Goal: Task Accomplishment & Management: Complete application form

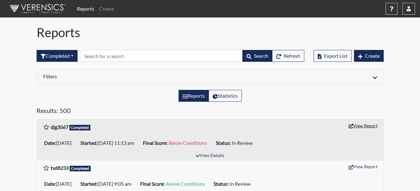
click at [362, 125] on button "View Report" at bounding box center [363, 126] width 34 height 10
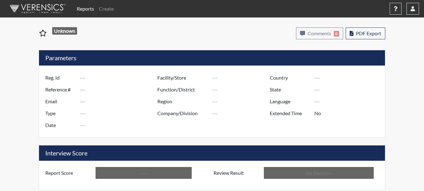
type input "djg3567"
type input "51517"
type input "---"
type input "Corrections Pre-Employment"
type input "[DATE]"
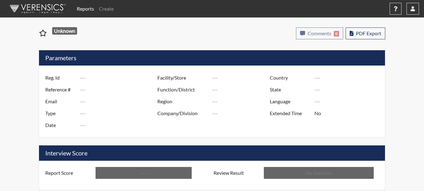
type input "Coastal SP"
type input "[GEOGRAPHIC_DATA]"
type input "[US_STATE]"
type input "English"
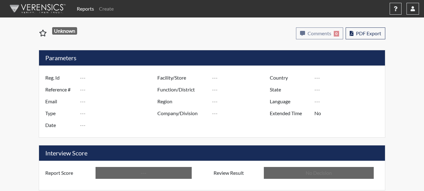
type input "Below Conditions"
type input "In Review"
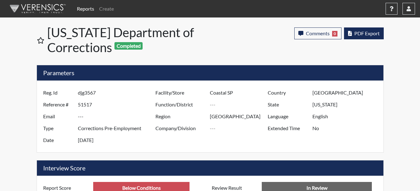
scroll to position [104, 260]
click at [366, 31] on span "PDF Export" at bounding box center [366, 33] width 25 height 6
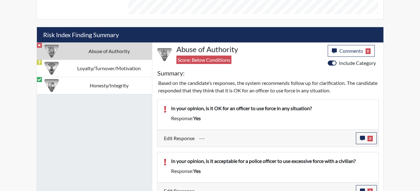
scroll to position [353, 0]
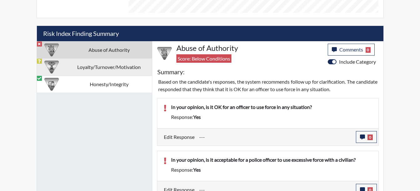
click at [116, 67] on td "Loyalty/Turnover/Motivation" at bounding box center [109, 66] width 86 height 17
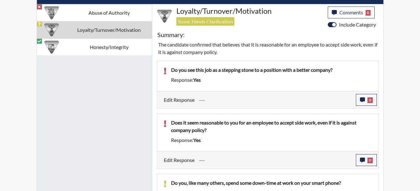
scroll to position [323, 0]
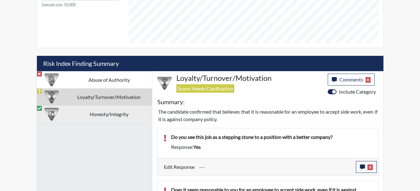
drag, startPoint x: 89, startPoint y: 111, endPoint x: 124, endPoint y: 110, distance: 35.0
click at [89, 111] on td "Honesty/Integrity" at bounding box center [109, 114] width 86 height 17
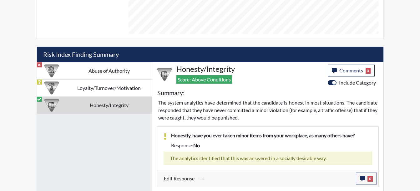
scroll to position [324, 0]
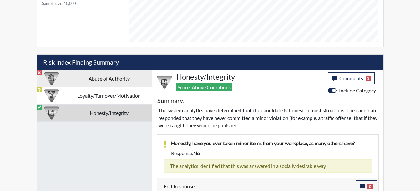
click at [89, 72] on td "Abuse of Authority" at bounding box center [109, 78] width 86 height 17
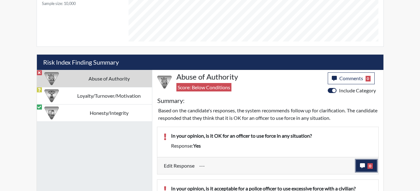
click at [365, 164] on button "0" at bounding box center [366, 166] width 21 height 12
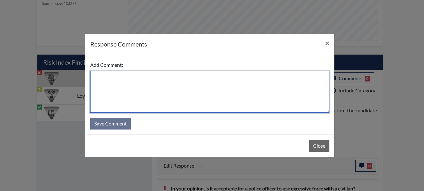
click at [119, 81] on textarea at bounding box center [209, 92] width 239 height 42
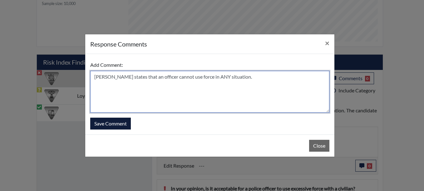
type textarea "[PERSON_NAME] states that an officer cannot use force in ANY situation."
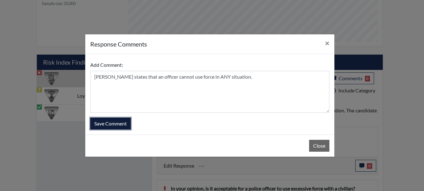
drag, startPoint x: 112, startPoint y: 125, endPoint x: 133, endPoint y: 115, distance: 22.9
click at [112, 125] on button "Save Comment" at bounding box center [110, 124] width 41 height 12
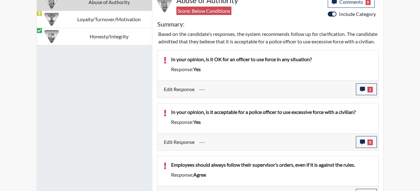
scroll to position [424, 0]
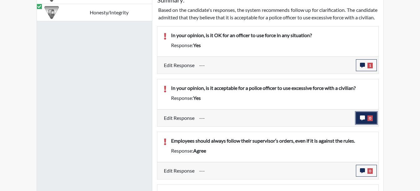
click at [375, 124] on button "0" at bounding box center [366, 118] width 21 height 12
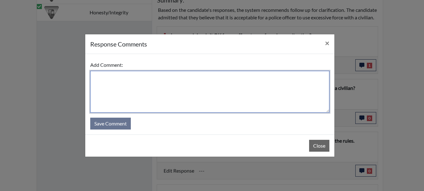
click at [107, 74] on textarea at bounding box center [209, 92] width 239 height 42
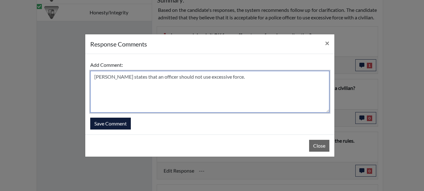
type textarea "[PERSON_NAME] states that an officer should not use excessive force."
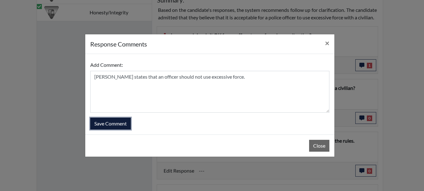
click at [113, 124] on button "Save Comment" at bounding box center [110, 124] width 41 height 12
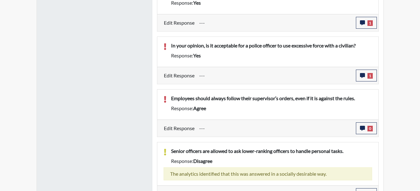
scroll to position [479, 0]
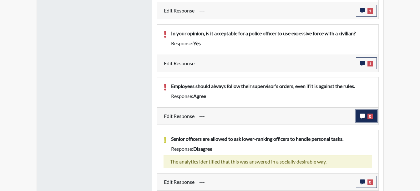
click at [368, 118] on span "0" at bounding box center [369, 117] width 5 height 6
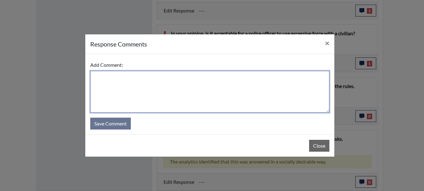
click at [111, 77] on textarea at bounding box center [209, 92] width 239 height 42
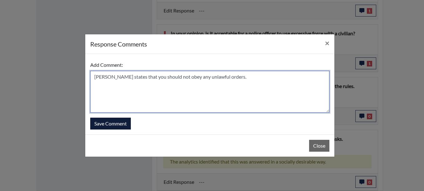
type textarea "[PERSON_NAME] states that you should not obey any unlawful orders."
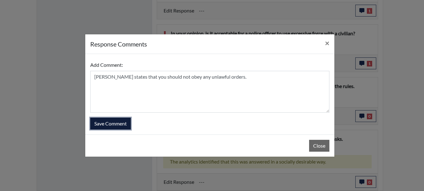
click at [113, 122] on button "Save Comment" at bounding box center [110, 124] width 41 height 12
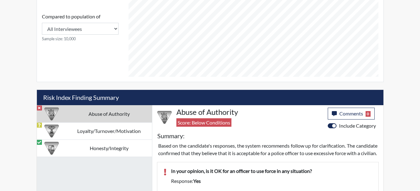
scroll to position [301, 0]
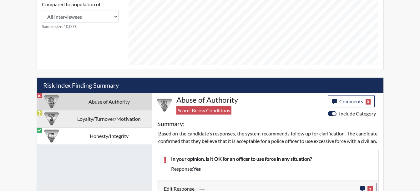
click at [109, 119] on td "Loyalty/Turnover/Motivation" at bounding box center [109, 118] width 86 height 17
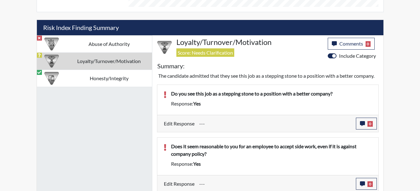
scroll to position [375, 0]
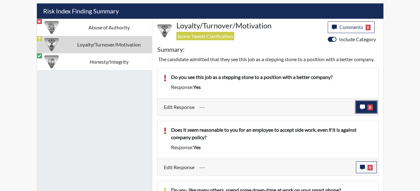
click at [366, 108] on button "0" at bounding box center [366, 107] width 21 height 12
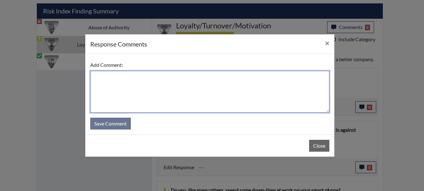
click at [97, 76] on textarea at bounding box center [209, 92] width 239 height 42
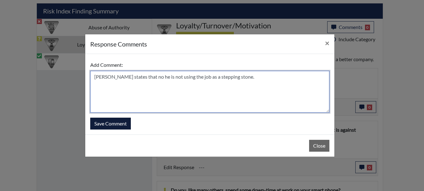
type textarea "[PERSON_NAME] states that no he is not using the job as a stepping stone."
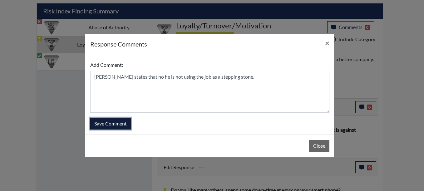
click at [105, 119] on button "Save Comment" at bounding box center [110, 124] width 41 height 12
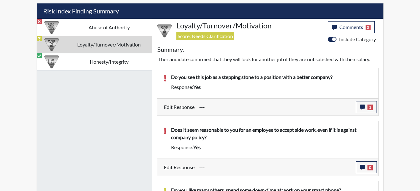
scroll to position [104, 260]
click at [371, 169] on span "0" at bounding box center [369, 168] width 5 height 6
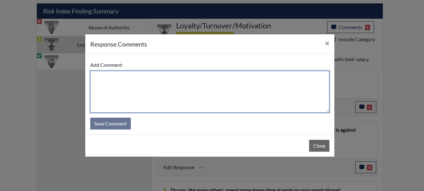
click at [107, 77] on textarea at bounding box center [209, 92] width 239 height 42
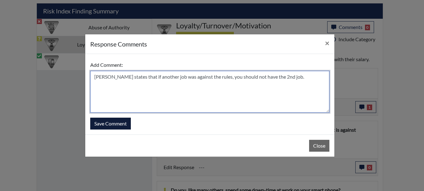
type textarea "[PERSON_NAME] states that if another job was against the rules, you should not …"
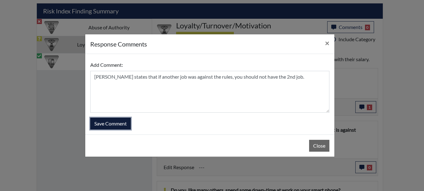
click at [108, 125] on button "Save Comment" at bounding box center [110, 124] width 41 height 12
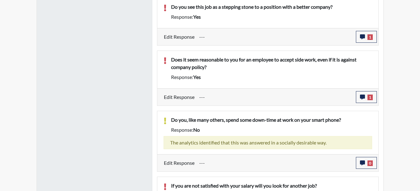
scroll to position [487, 0]
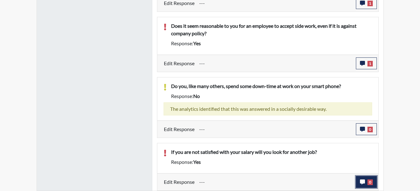
click at [373, 184] on button "0" at bounding box center [366, 182] width 21 height 12
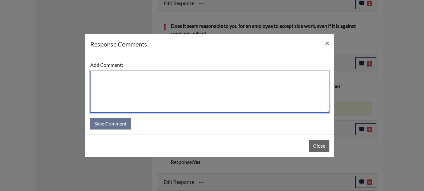
click at [102, 76] on textarea at bounding box center [209, 92] width 239 height 42
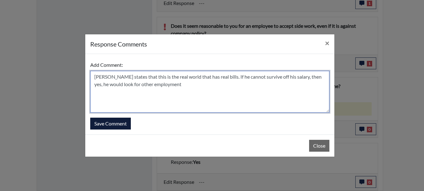
type textarea "[PERSON_NAME] states that this is the real world that has real bills. If he can…"
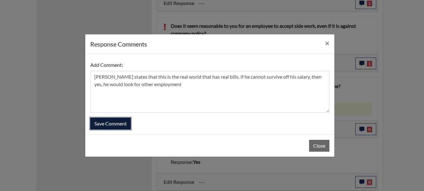
click at [105, 124] on button "Save Comment" at bounding box center [110, 124] width 41 height 12
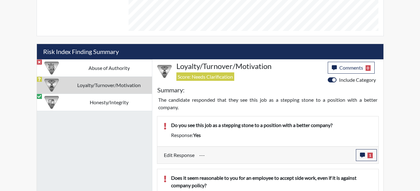
scroll to position [337, 0]
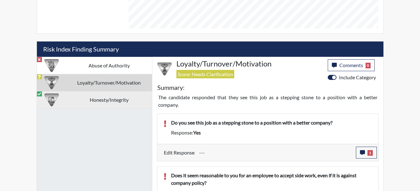
click at [112, 105] on td "Honesty/Integrity" at bounding box center [109, 99] width 86 height 17
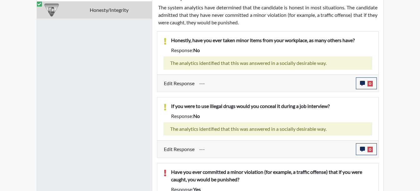
scroll to position [454, 0]
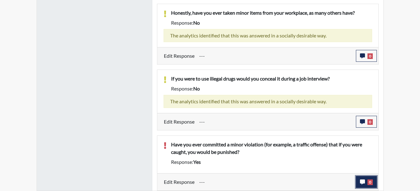
click at [369, 180] on span "0" at bounding box center [369, 183] width 5 height 6
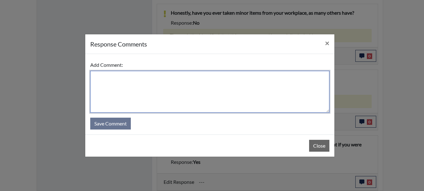
click at [96, 79] on textarea at bounding box center [209, 92] width 239 height 42
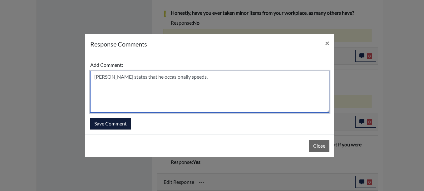
type textarea "[PERSON_NAME] states that he occasionally speeds."
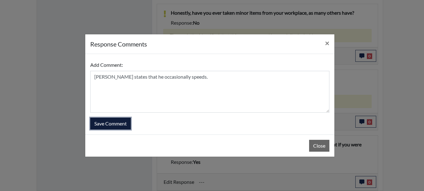
click at [96, 125] on button "Save Comment" at bounding box center [110, 124] width 41 height 12
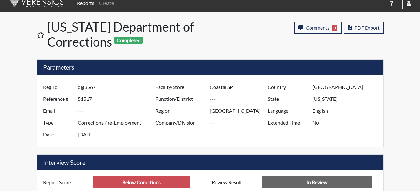
scroll to position [0, 0]
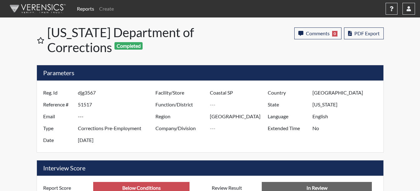
drag, startPoint x: 78, startPoint y: 94, endPoint x: 95, endPoint y: 93, distance: 16.3
click at [95, 93] on input "djg3567" at bounding box center [117, 93] width 79 height 12
